Goal: Task Accomplishment & Management: Use online tool/utility

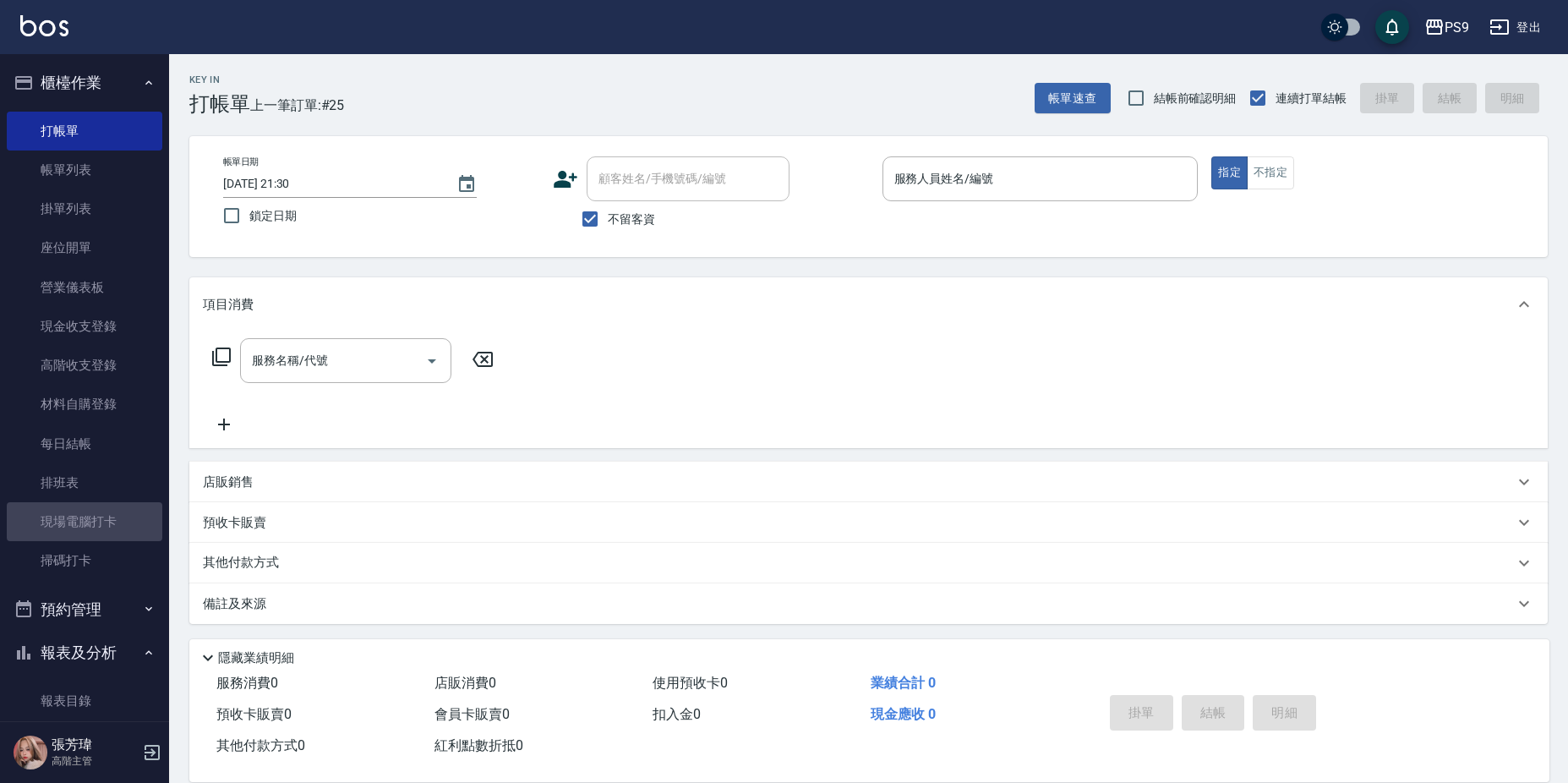
drag, startPoint x: 97, startPoint y: 514, endPoint x: 877, endPoint y: 389, distance: 790.0
click at [97, 514] on link "現場電腦打卡" at bounding box center [84, 521] width 155 height 39
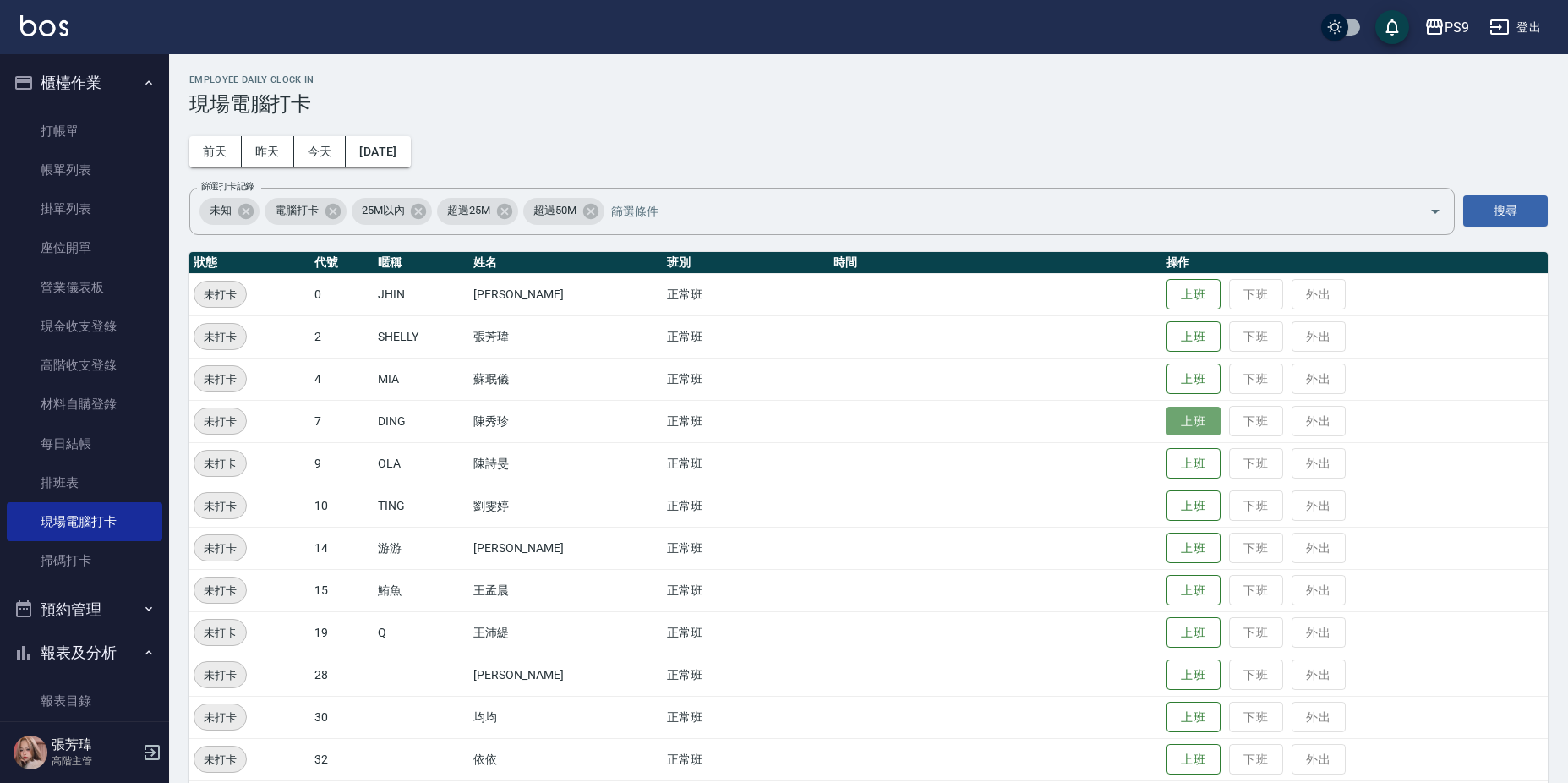
click at [1192, 415] on button "上班" at bounding box center [1194, 421] width 54 height 30
click at [1191, 671] on button "上班" at bounding box center [1194, 674] width 54 height 30
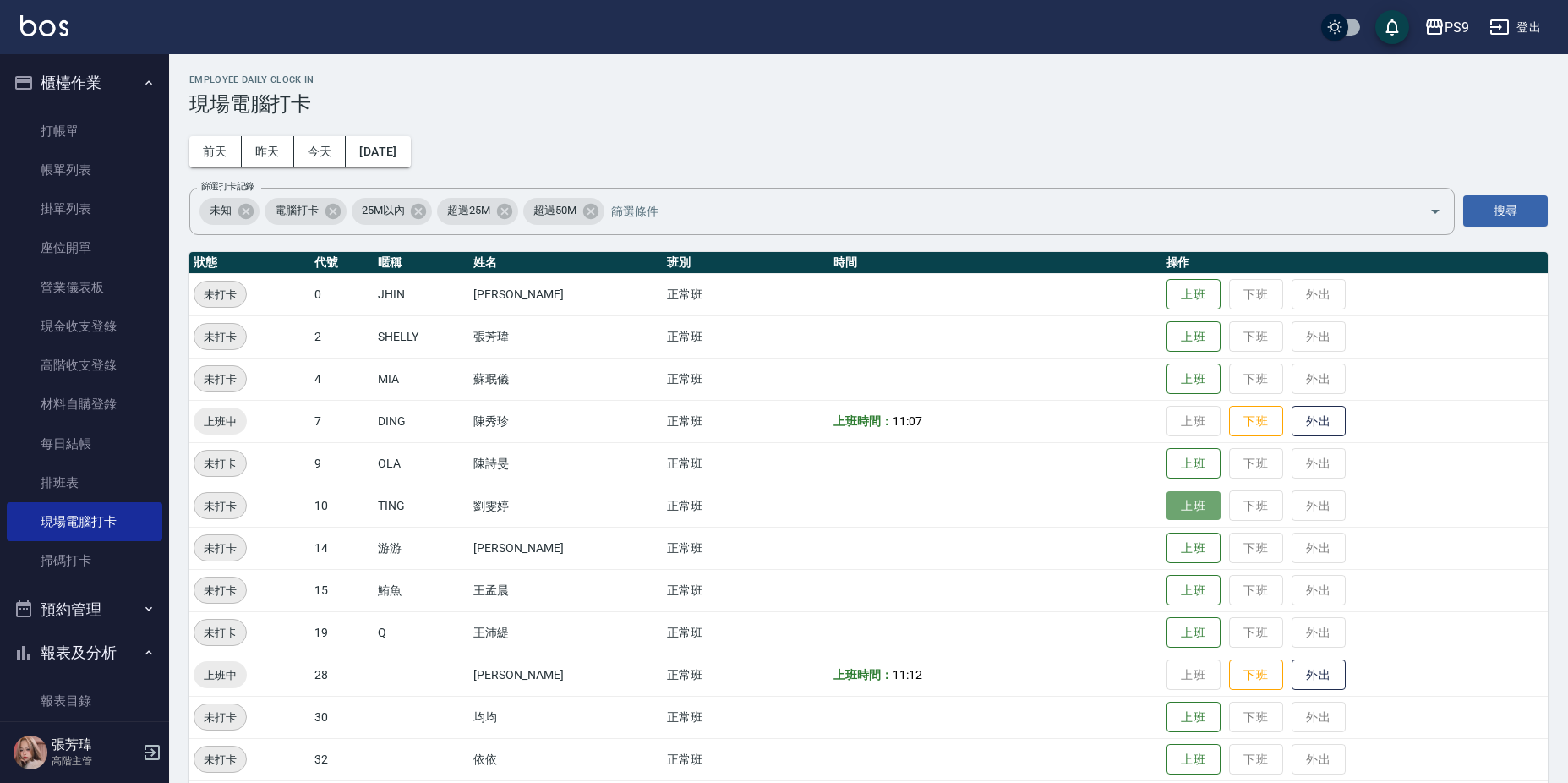
click at [1184, 499] on button "上班" at bounding box center [1194, 506] width 54 height 30
click at [1183, 462] on button "上班" at bounding box center [1194, 463] width 54 height 30
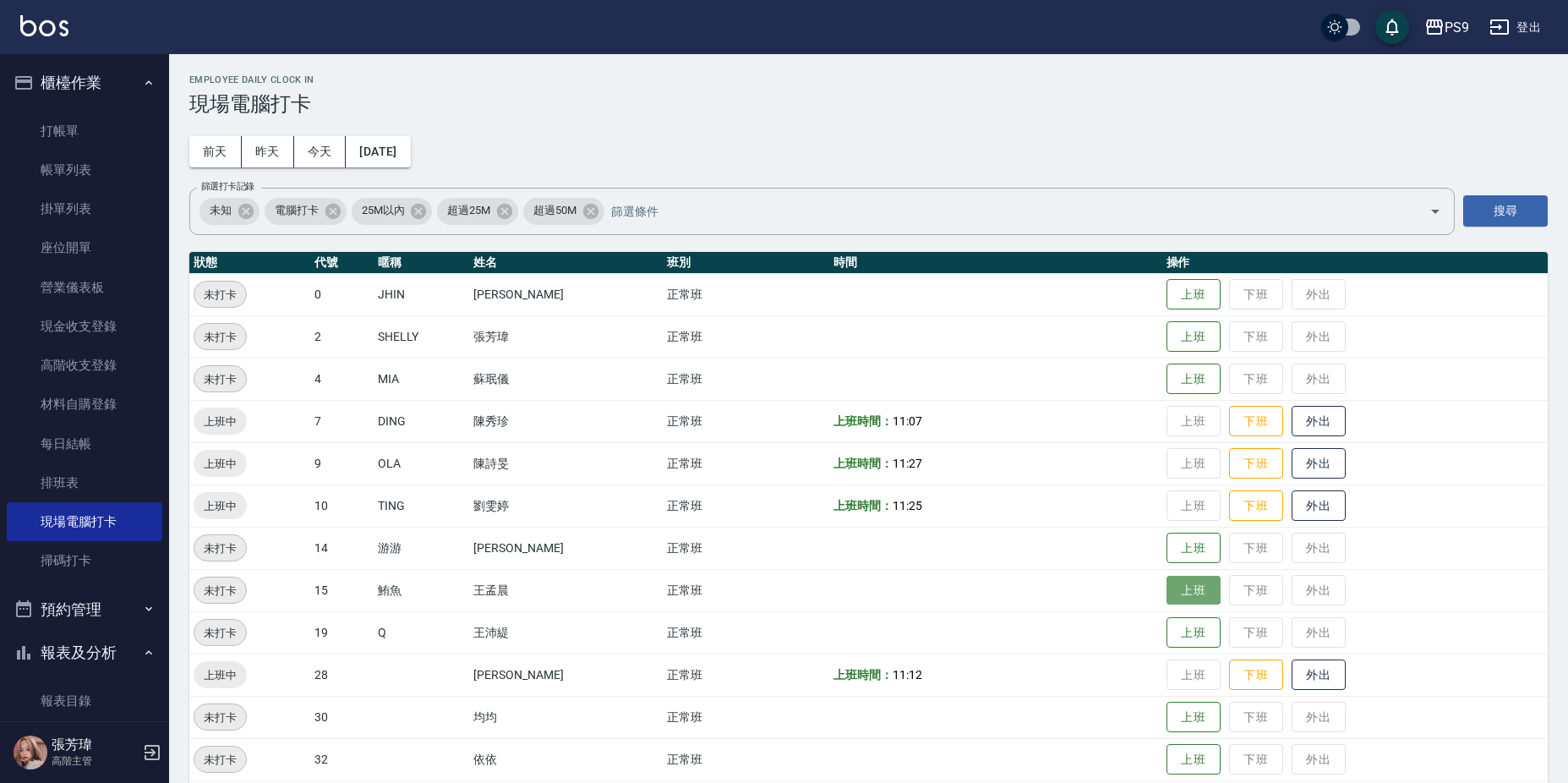
click at [1174, 590] on button "上班" at bounding box center [1194, 590] width 54 height 30
click at [97, 564] on link "掃碼打卡" at bounding box center [84, 560] width 155 height 39
